Goal: Navigation & Orientation: Go to known website

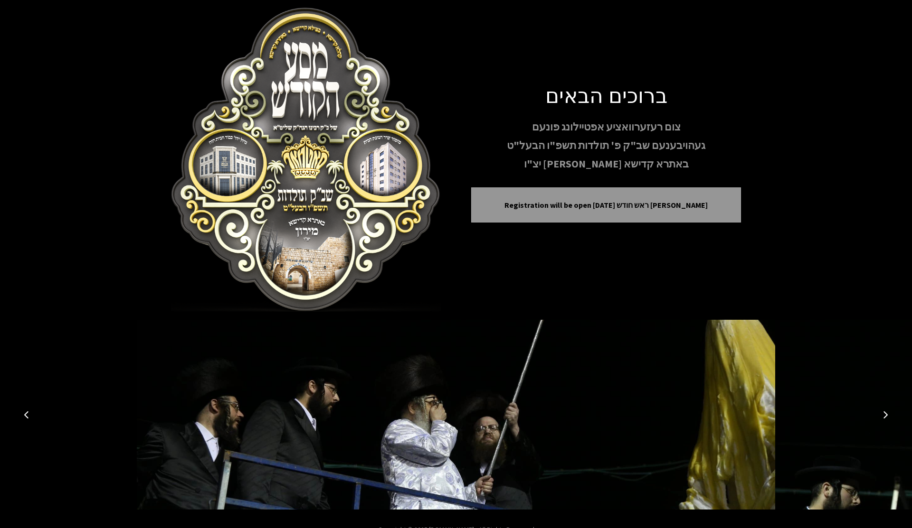
click at [31, 414] on button "Previous image" at bounding box center [26, 415] width 23 height 23
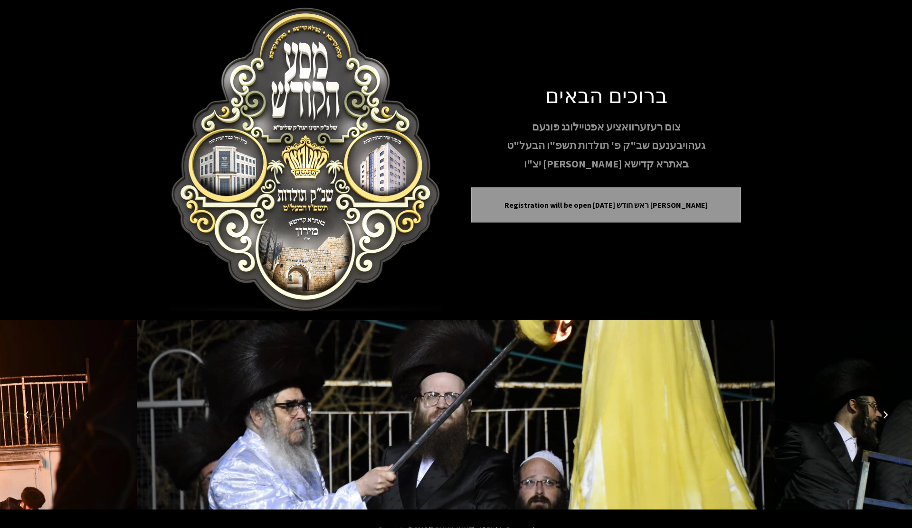
click at [31, 414] on button "Previous image" at bounding box center [26, 415] width 23 height 23
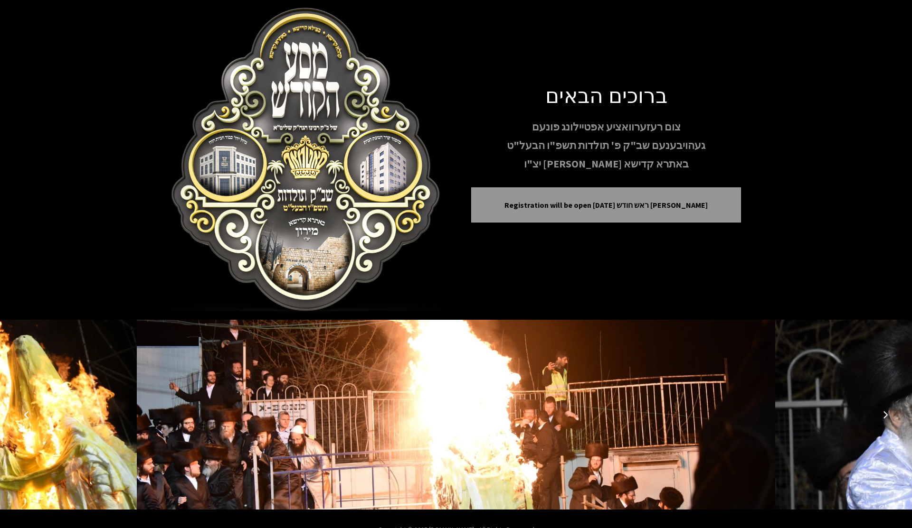
click at [32, 414] on button "Previous image" at bounding box center [26, 415] width 23 height 23
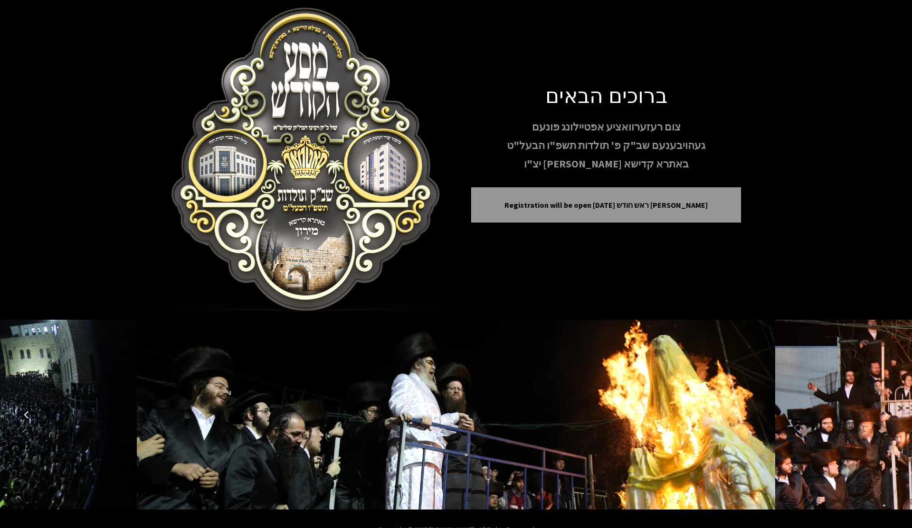
click at [32, 414] on button "Previous image" at bounding box center [26, 415] width 23 height 23
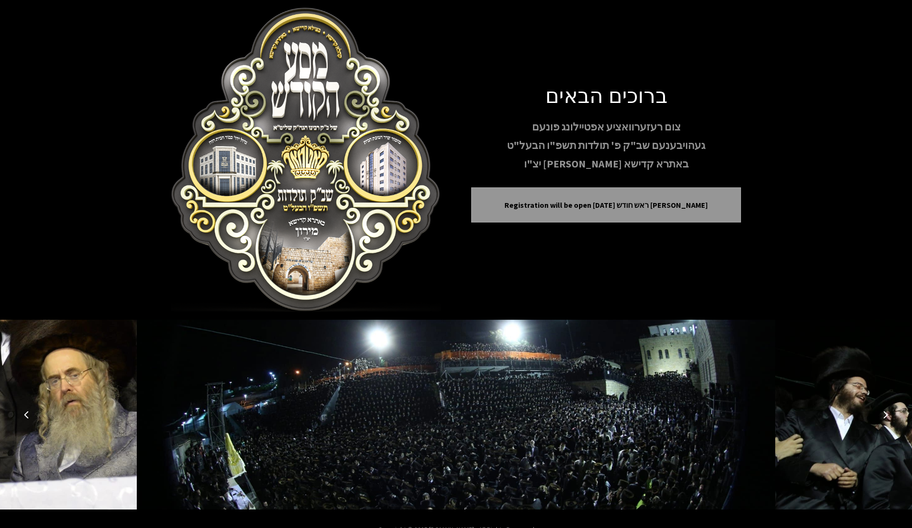
click at [32, 414] on button "Previous image" at bounding box center [26, 415] width 23 height 23
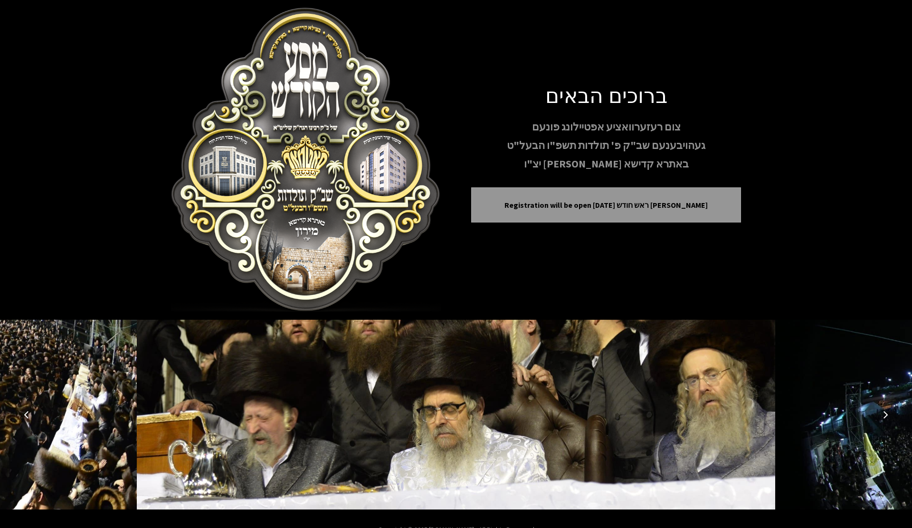
click at [32, 414] on button "Previous image" at bounding box center [26, 415] width 23 height 23
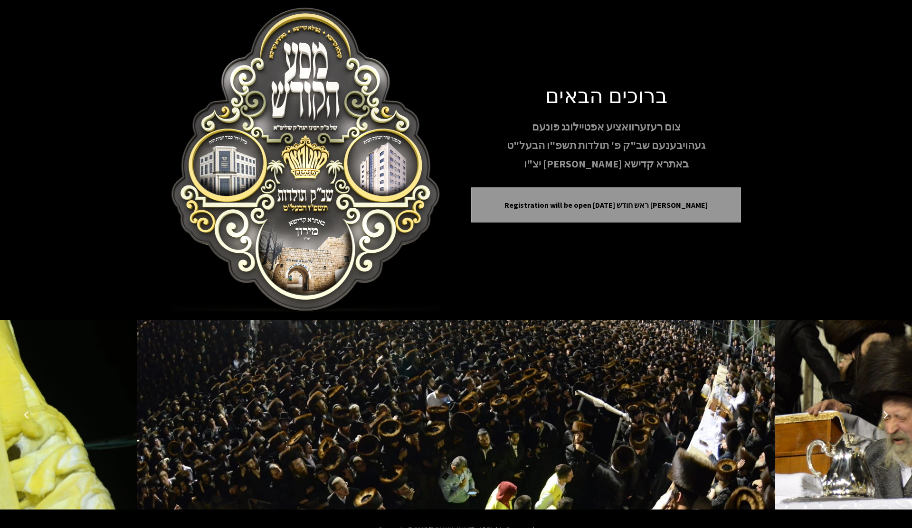
click at [32, 414] on button "Previous image" at bounding box center [26, 415] width 23 height 23
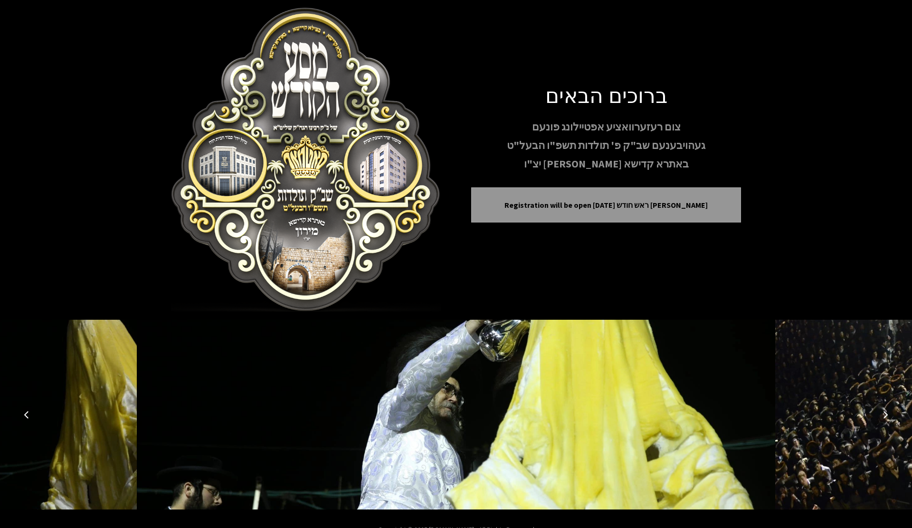
click at [32, 414] on button "Previous image" at bounding box center [26, 415] width 23 height 23
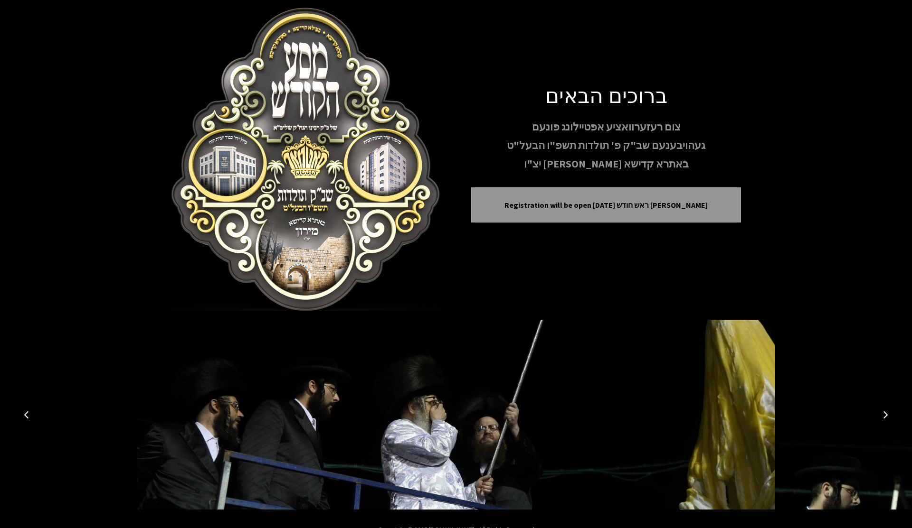
click at [32, 414] on button "Previous image" at bounding box center [26, 415] width 23 height 23
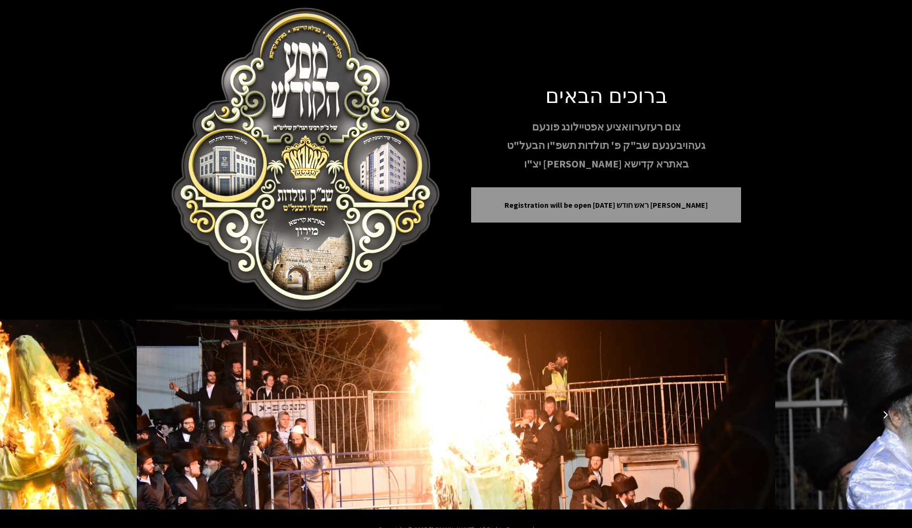
click at [32, 414] on button "Previous image" at bounding box center [26, 415] width 23 height 23
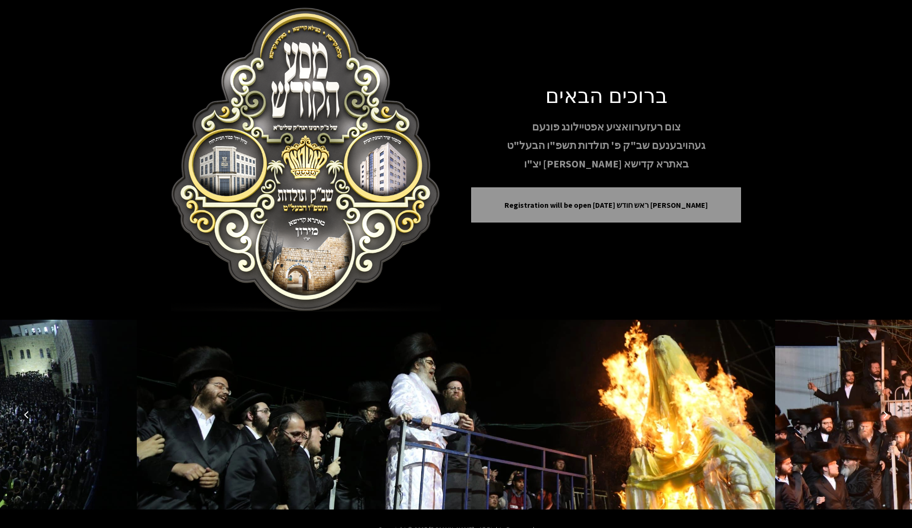
click at [32, 414] on button "Previous image" at bounding box center [26, 415] width 23 height 23
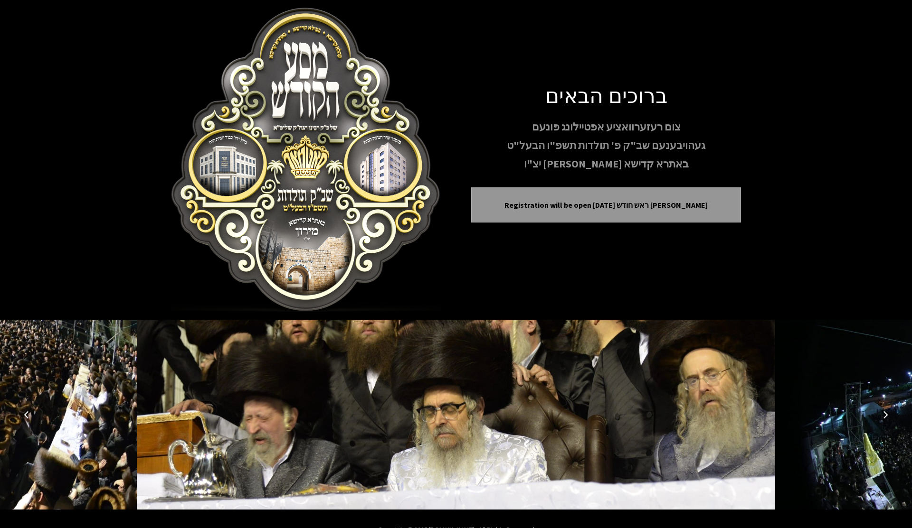
click at [32, 414] on button "Previous image" at bounding box center [26, 415] width 23 height 23
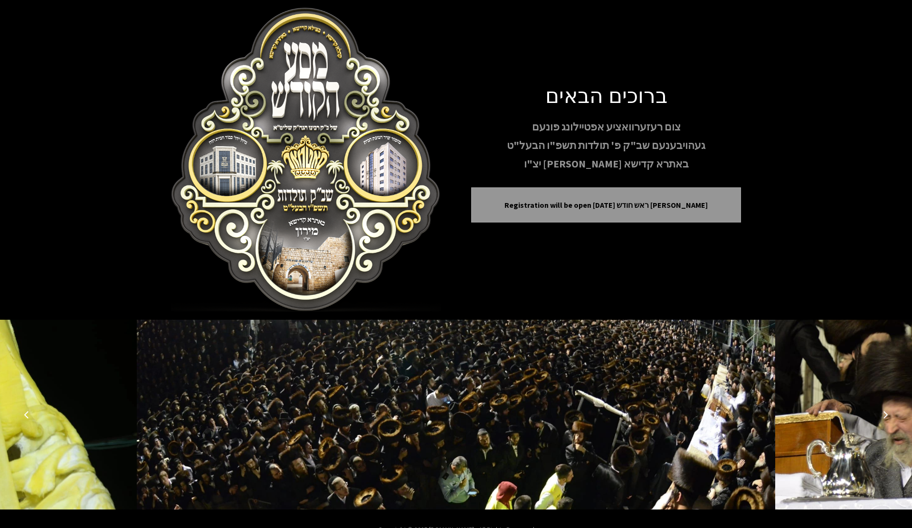
click at [32, 414] on button "Previous image" at bounding box center [26, 415] width 23 height 23
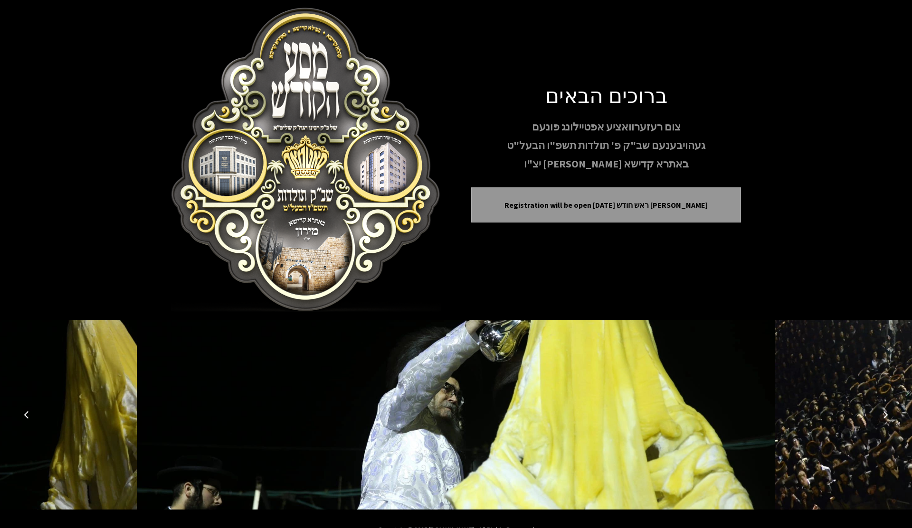
click at [32, 414] on button "Previous image" at bounding box center [26, 415] width 23 height 23
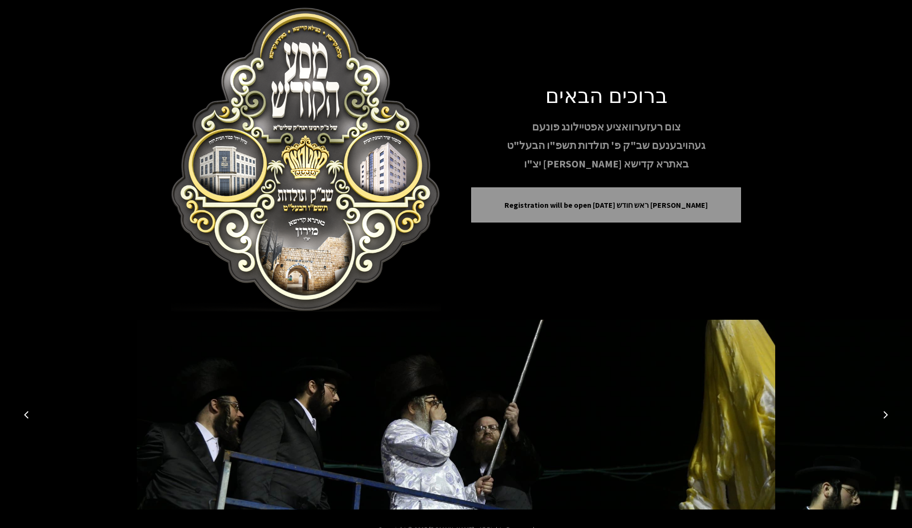
click at [32, 414] on button "Previous image" at bounding box center [26, 415] width 23 height 23
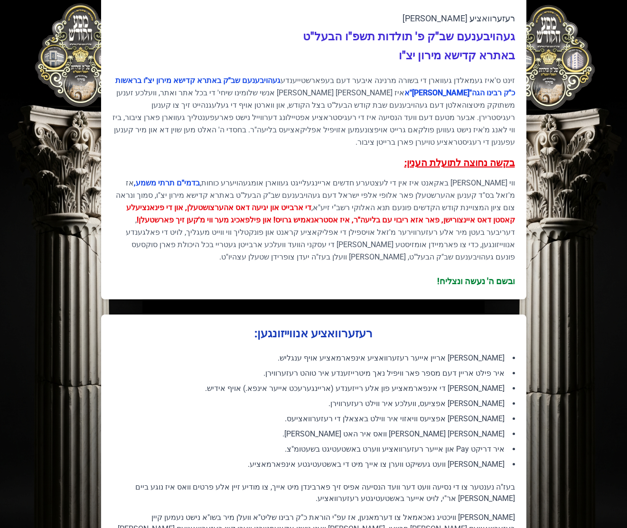
scroll to position [306, 0]
